Goal: Task Accomplishment & Management: Manage account settings

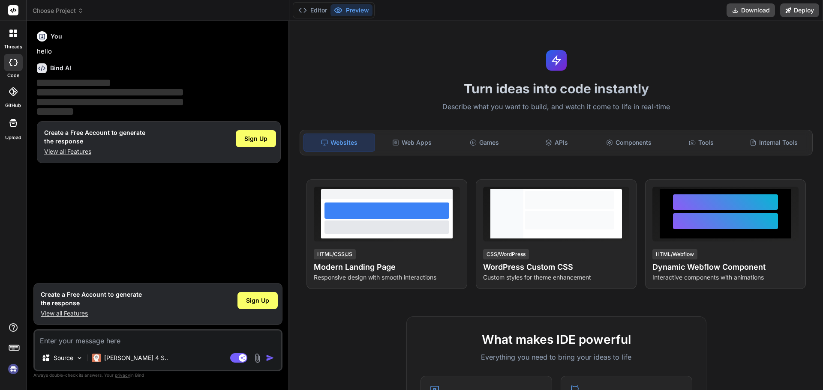
type textarea "x"
click at [265, 305] on div "Sign Up" at bounding box center [257, 300] width 40 height 17
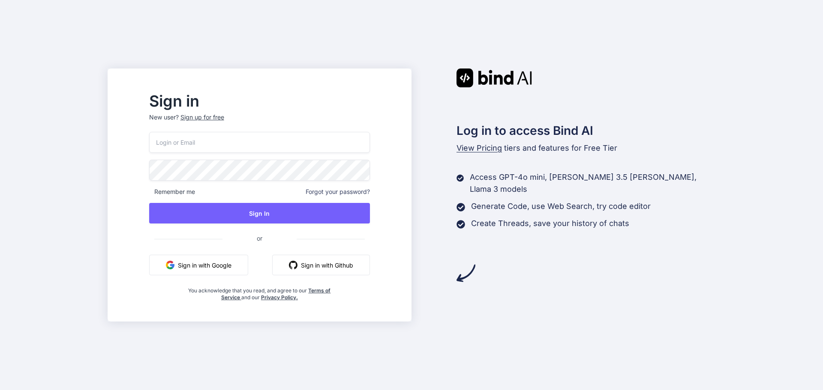
click at [255, 146] on input "email" at bounding box center [259, 142] width 221 height 21
type input "[EMAIL_ADDRESS][DOMAIN_NAME]"
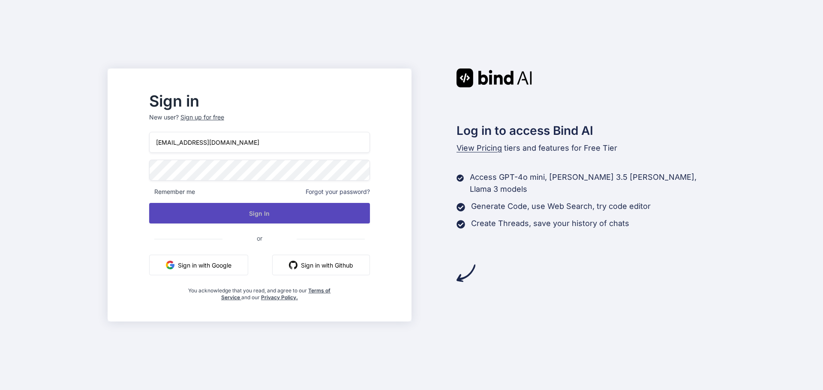
click at [288, 216] on button "Sign In" at bounding box center [259, 213] width 221 height 21
click at [294, 212] on button "Sign In" at bounding box center [259, 213] width 221 height 21
